Goal: Information Seeking & Learning: Learn about a topic

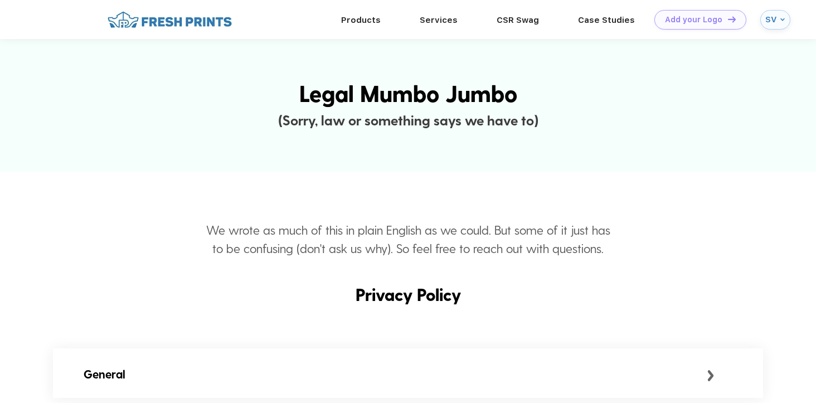
click at [771, 19] on div "SV" at bounding box center [772, 19] width 12 height 9
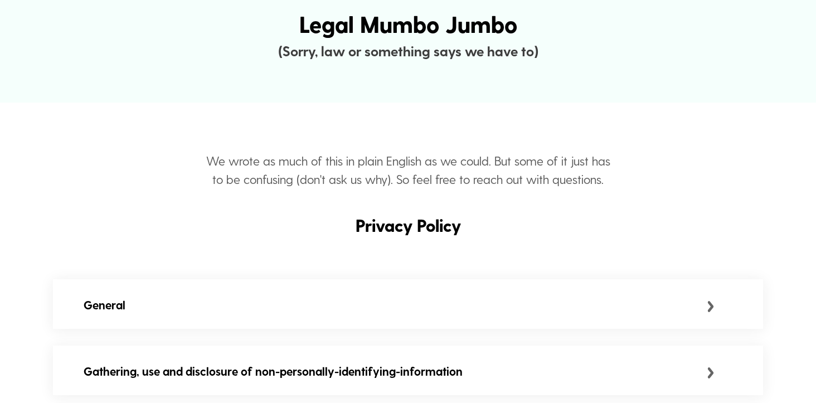
scroll to position [80, 0]
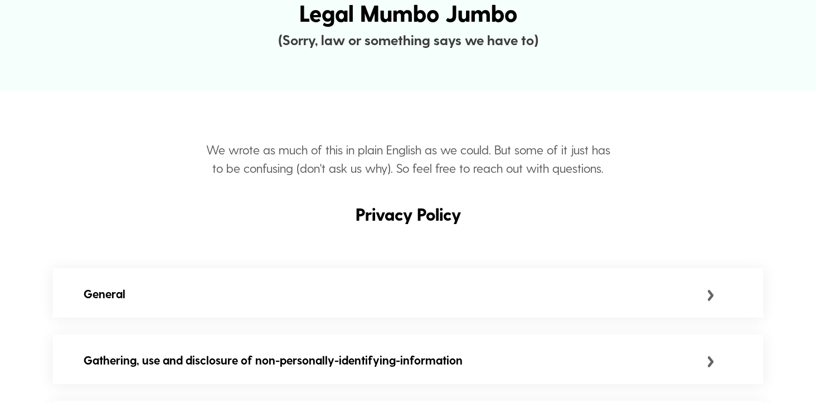
click at [450, 270] on div "General" at bounding box center [408, 293] width 710 height 51
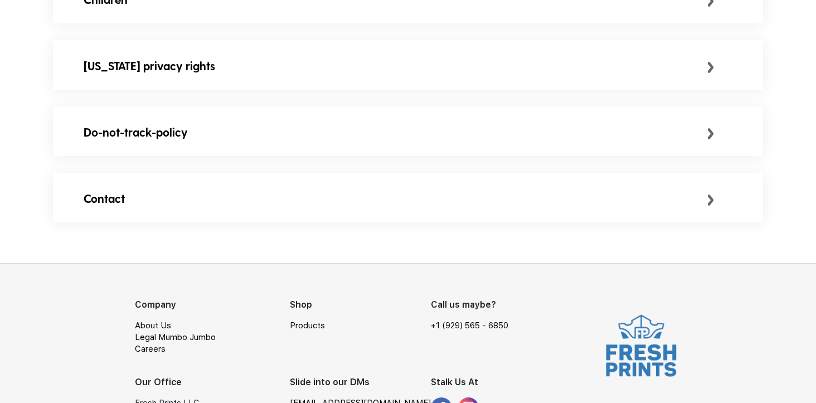
scroll to position [1071, 0]
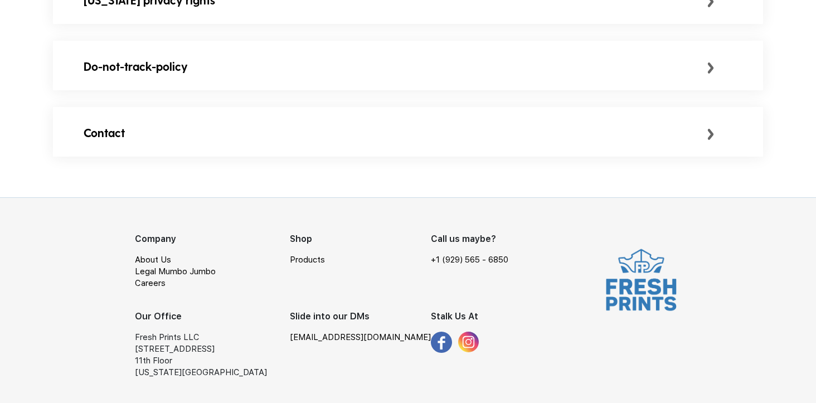
click at [183, 270] on link "Legal Mumbo Jumbo" at bounding box center [175, 272] width 81 height 10
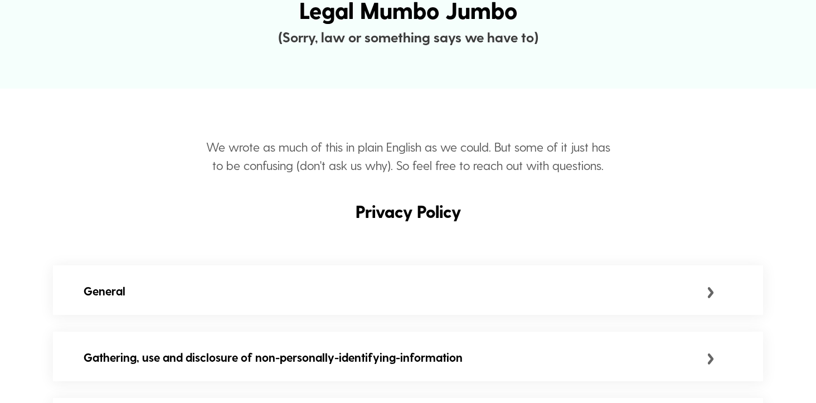
scroll to position [194, 0]
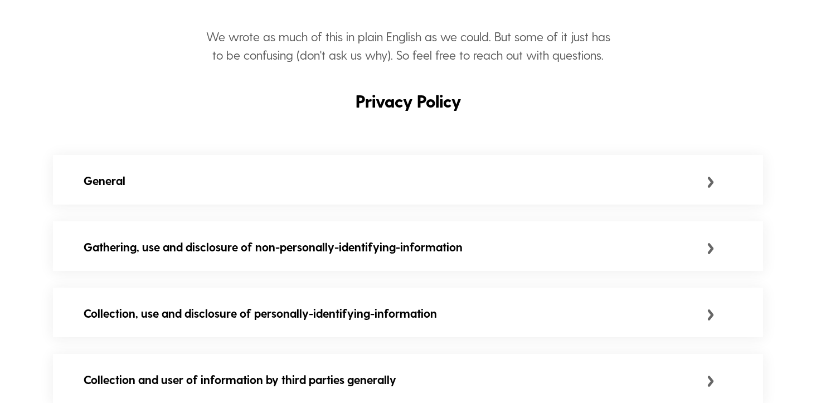
click at [197, 198] on div "General" at bounding box center [408, 180] width 710 height 51
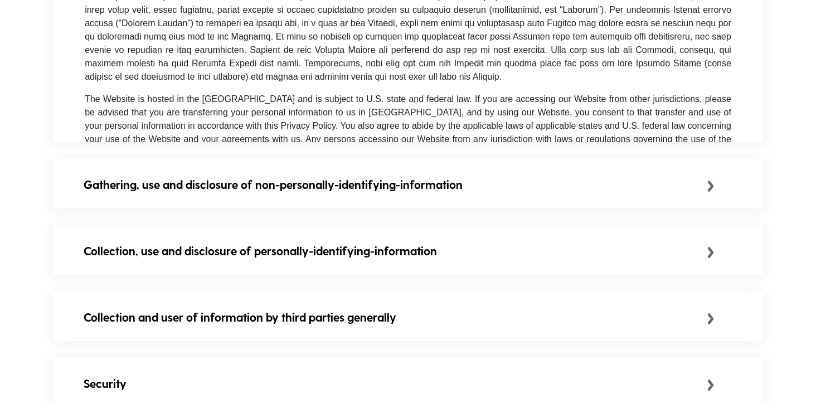
scroll to position [449, 0]
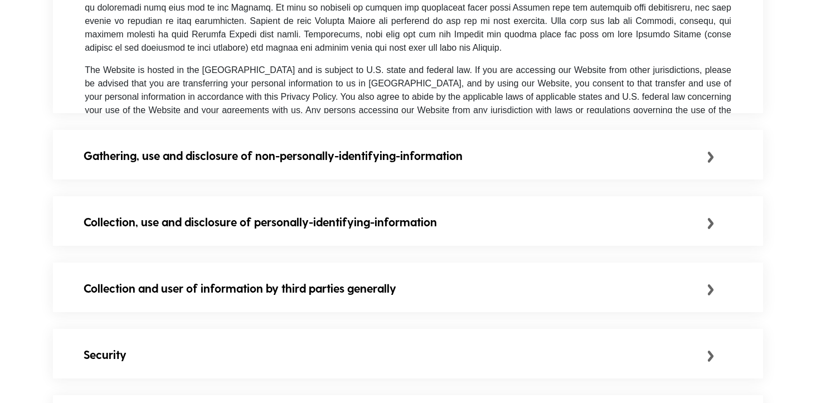
click at [245, 159] on div "Gathering, use and disclosure of non-personally-identifying-information" at bounding box center [395, 156] width 623 height 18
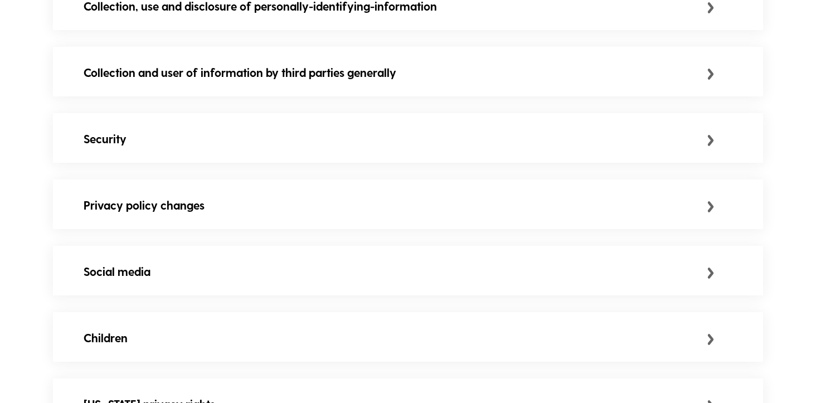
scroll to position [830, 0]
click at [249, 138] on div "Security" at bounding box center [395, 138] width 623 height 18
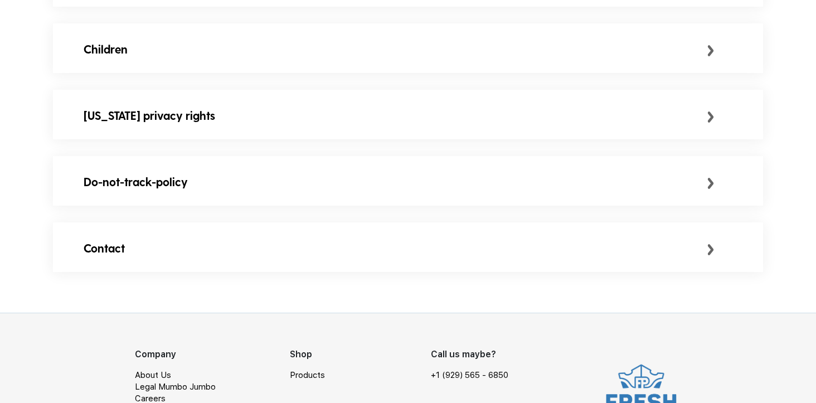
scroll to position [1222, 0]
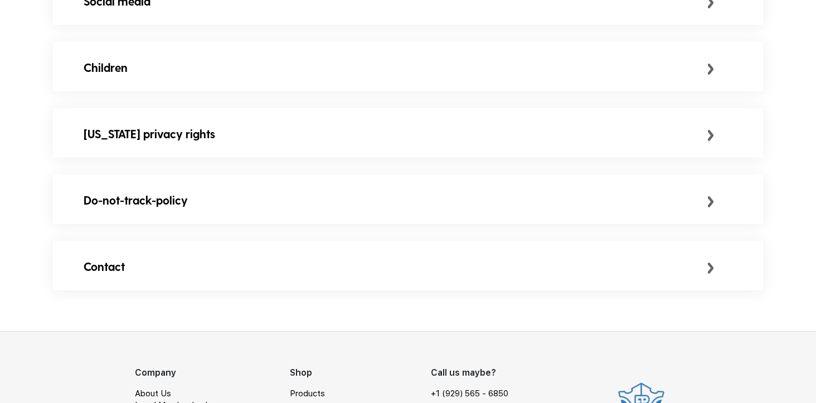
click at [233, 264] on div "Contact" at bounding box center [395, 267] width 623 height 18
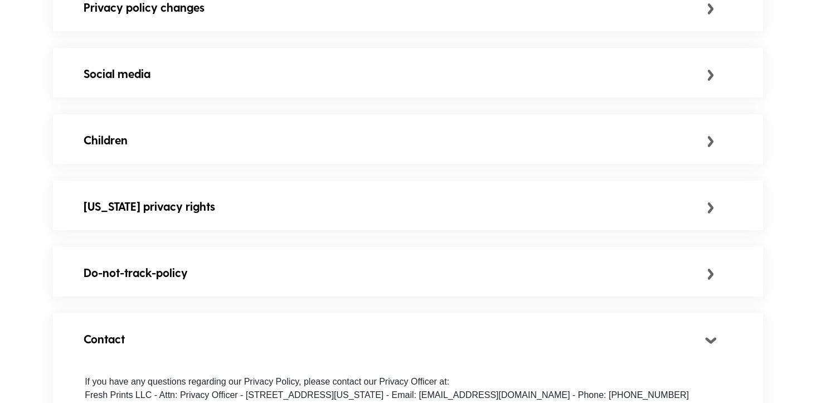
scroll to position [1145, 0]
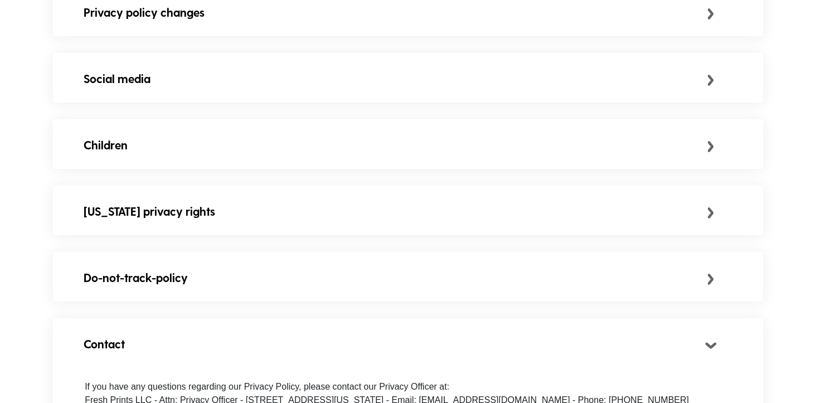
click at [233, 264] on div "Do-not-track-policy" at bounding box center [408, 277] width 710 height 51
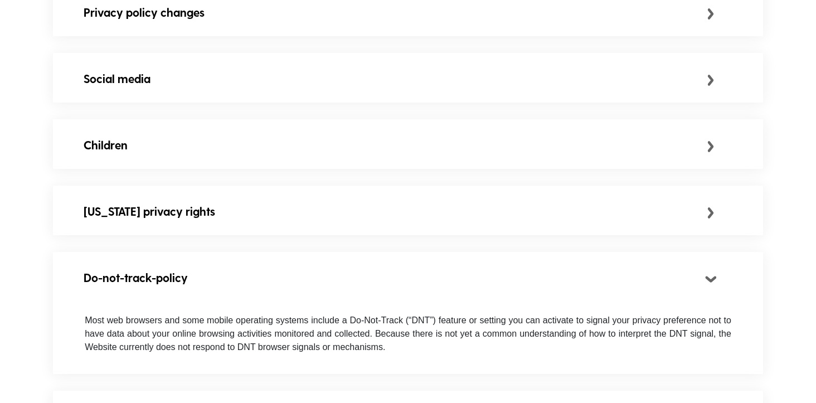
click at [243, 226] on div "[US_STATE] privacy rights" at bounding box center [408, 211] width 710 height 51
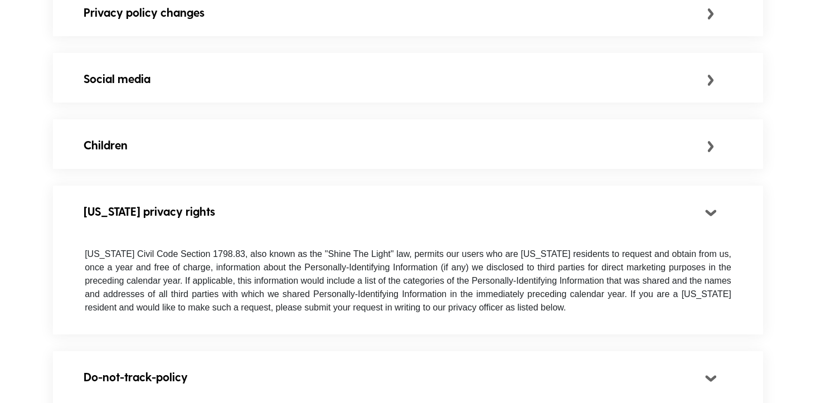
click at [268, 162] on div "Children" at bounding box center [408, 144] width 710 height 51
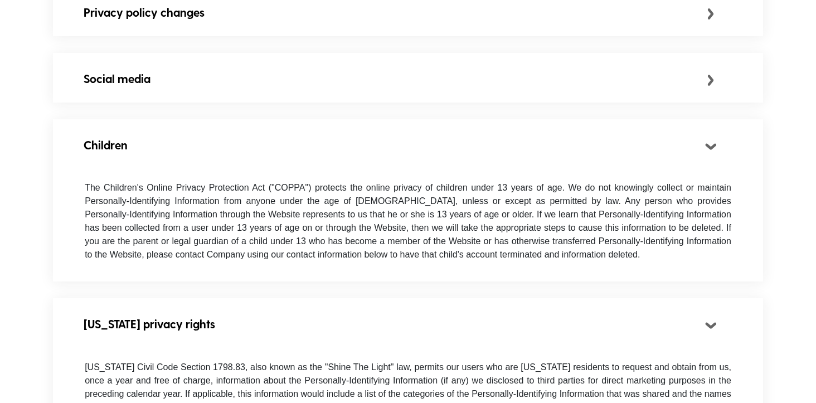
click at [270, 104] on div "Social media" at bounding box center [408, 78] width 710 height 51
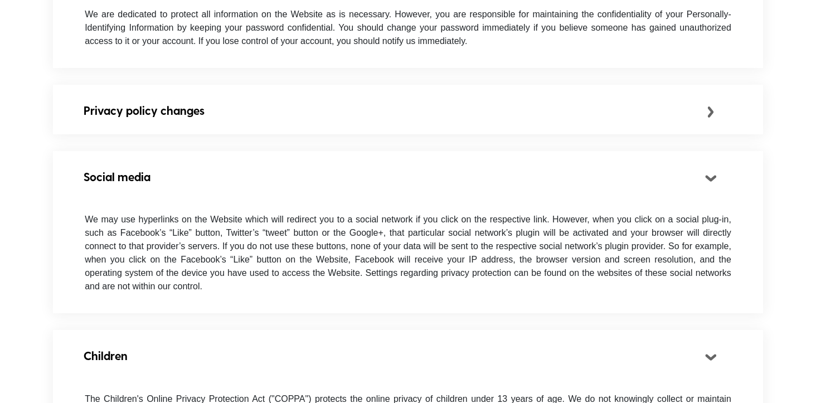
click at [270, 105] on div "Privacy policy changes" at bounding box center [395, 110] width 623 height 18
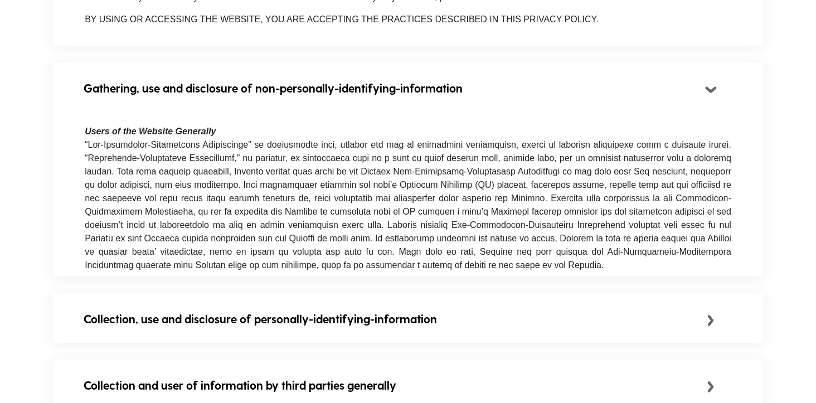
scroll to position [0, 0]
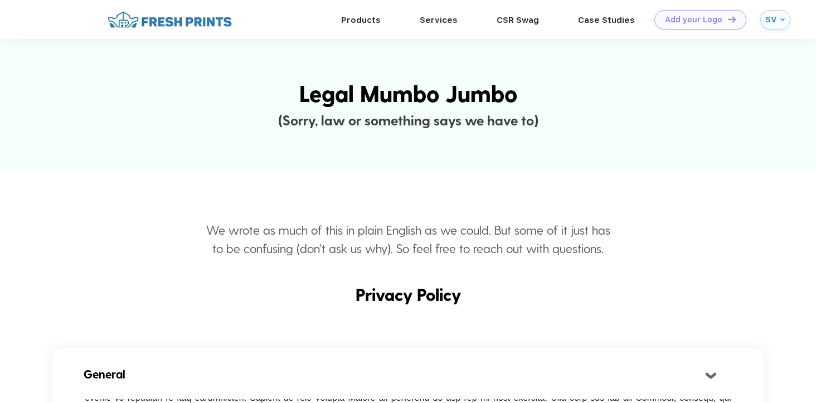
click at [770, 20] on div "SV" at bounding box center [772, 19] width 12 height 9
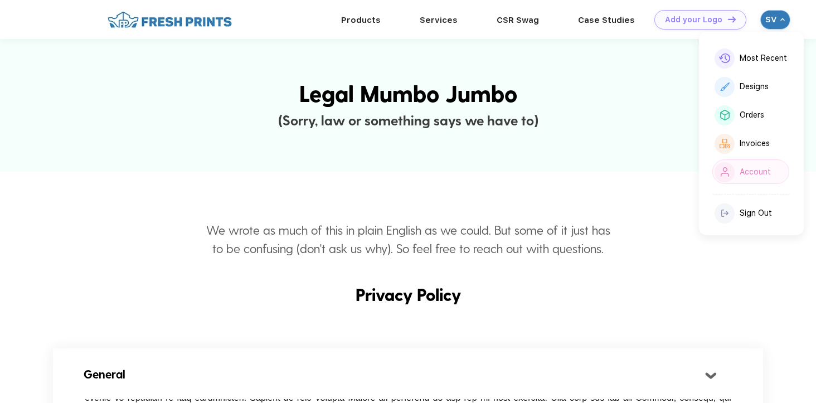
click at [747, 166] on div "Account" at bounding box center [751, 171] width 77 height 25
